Goal: Find specific page/section: Find specific page/section

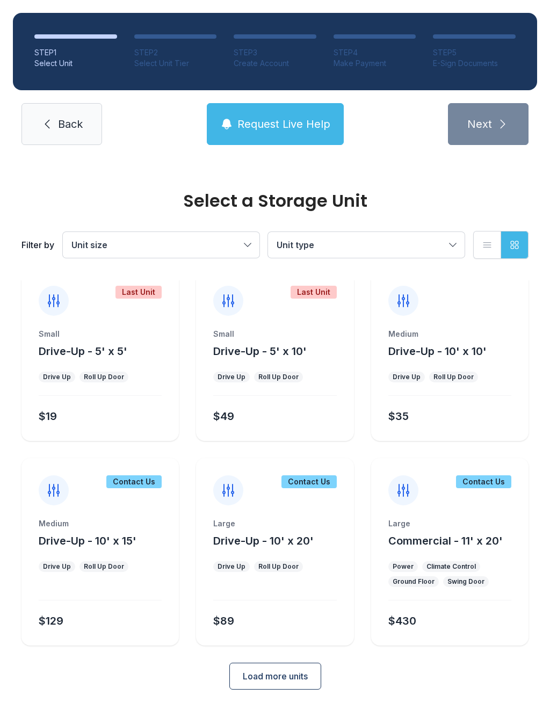
scroll to position [13, 0]
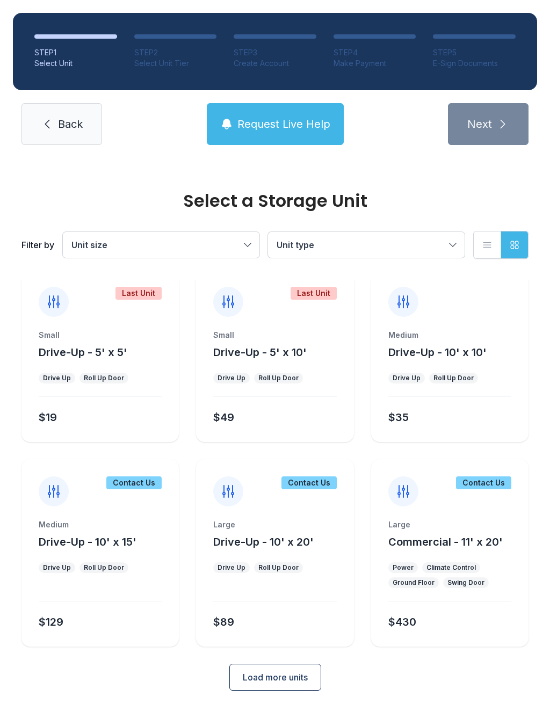
click at [256, 678] on span "Load more units" at bounding box center [275, 676] width 65 height 13
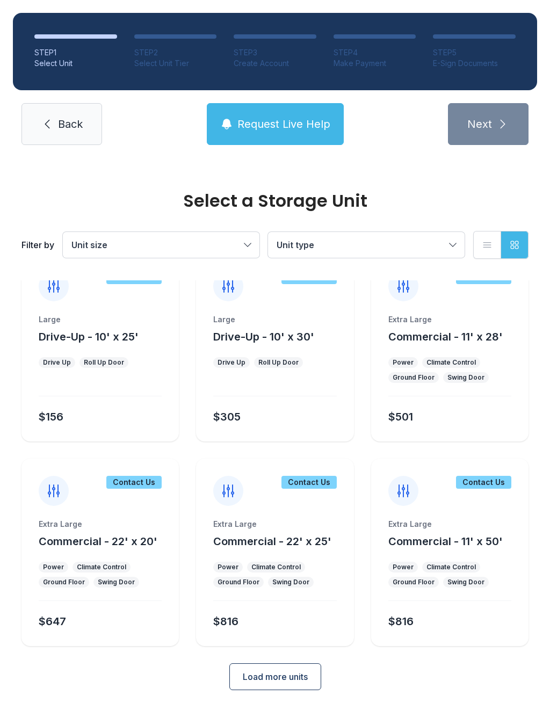
scroll to position [422, 0]
click at [272, 675] on span "Load more units" at bounding box center [275, 676] width 65 height 13
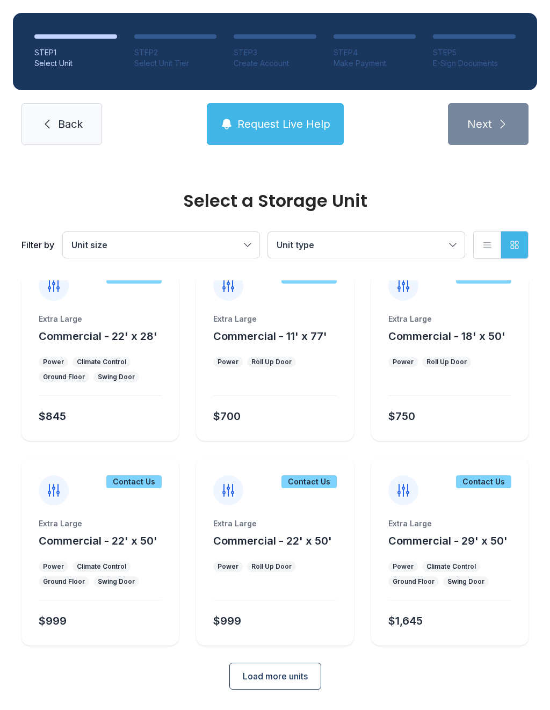
scroll to position [831, 0]
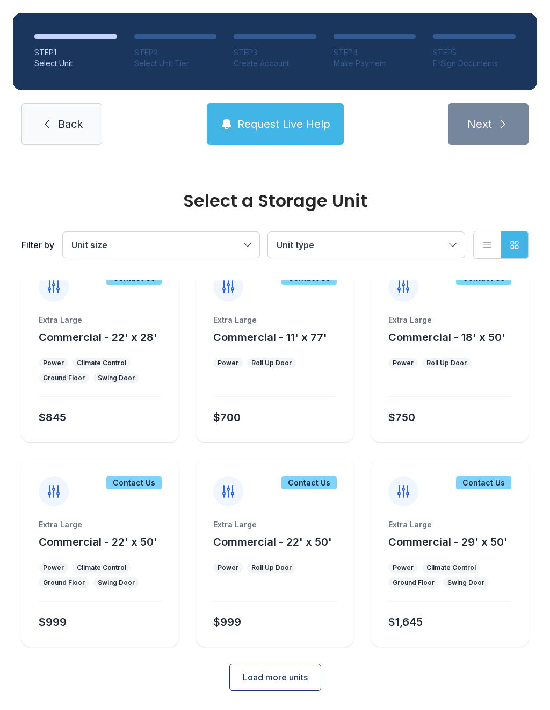
click at [266, 684] on button "Load more units" at bounding box center [275, 676] width 92 height 27
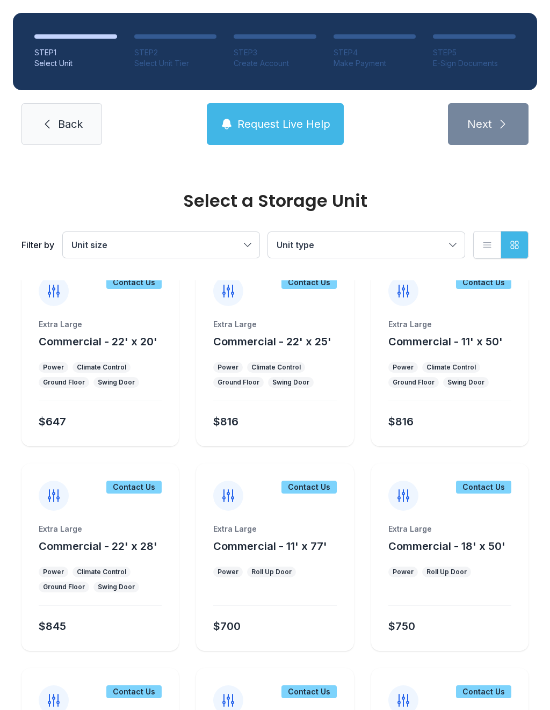
scroll to position [624, 0]
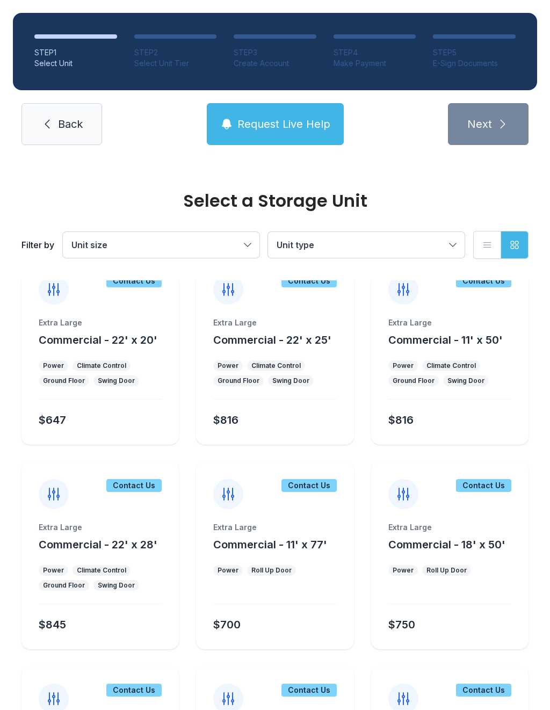
click at [250, 243] on button "Unit size" at bounding box center [161, 245] width 196 height 26
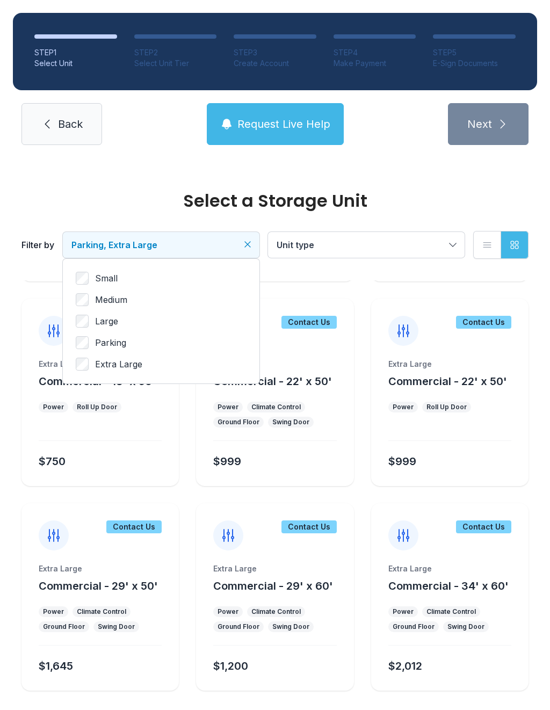
scroll to position [0, 0]
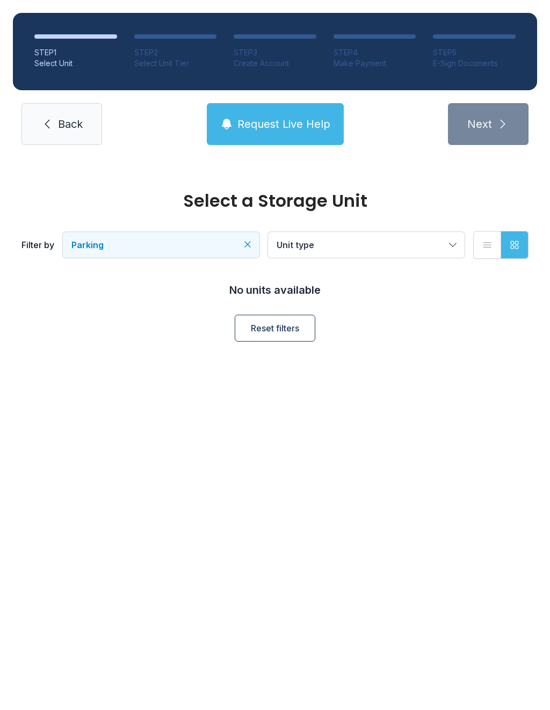
click at [238, 257] on button "Parking" at bounding box center [161, 245] width 196 height 26
click at [126, 272] on label "Small" at bounding box center [161, 278] width 171 height 13
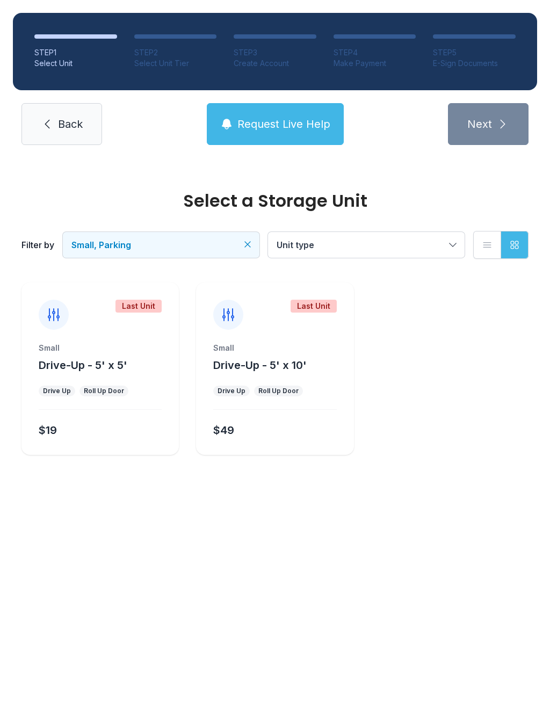
click at [463, 244] on button "Unit type" at bounding box center [366, 245] width 196 height 26
click at [329, 299] on span "Commercial" at bounding box center [324, 299] width 48 height 13
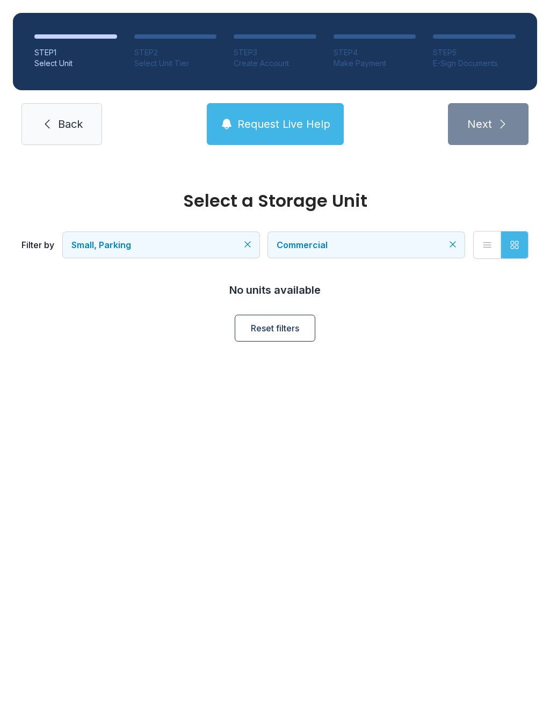
click at [450, 244] on icon "Clear filters" at bounding box center [452, 244] width 11 height 11
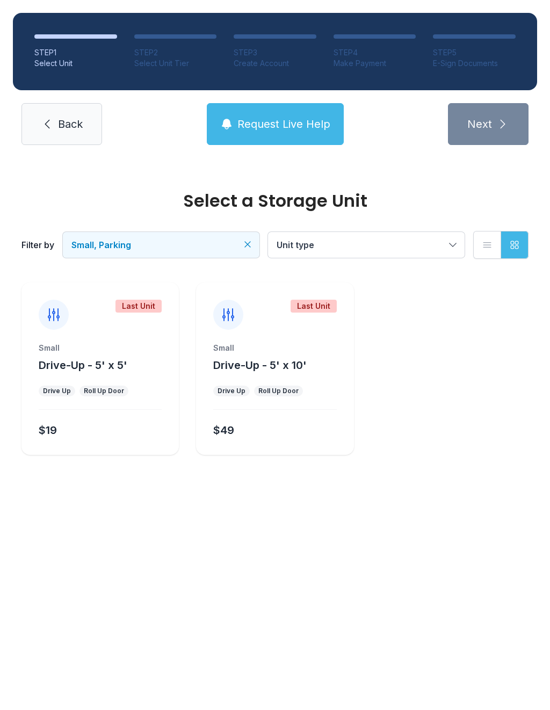
click at [254, 235] on button "Small, Parking" at bounding box center [161, 245] width 196 height 26
click at [123, 279] on label "Small" at bounding box center [161, 278] width 171 height 13
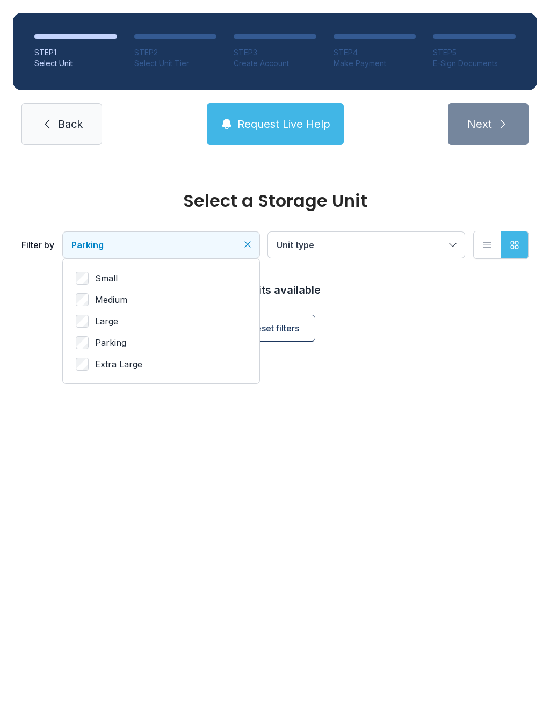
click at [113, 338] on span "Parking" at bounding box center [110, 342] width 31 height 13
